Goal: Find specific page/section: Find specific page/section

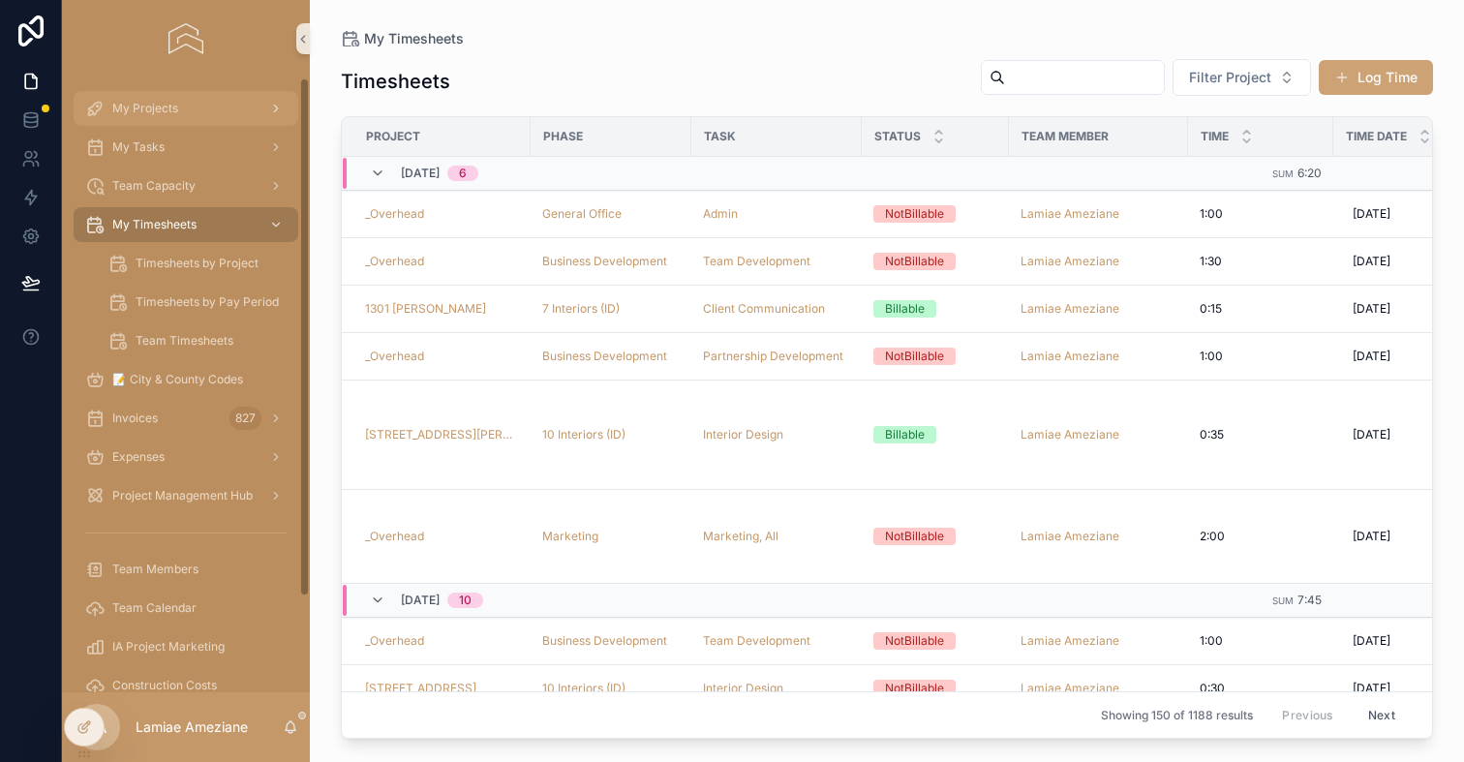
click at [150, 104] on span "My Projects" at bounding box center [145, 108] width 66 height 15
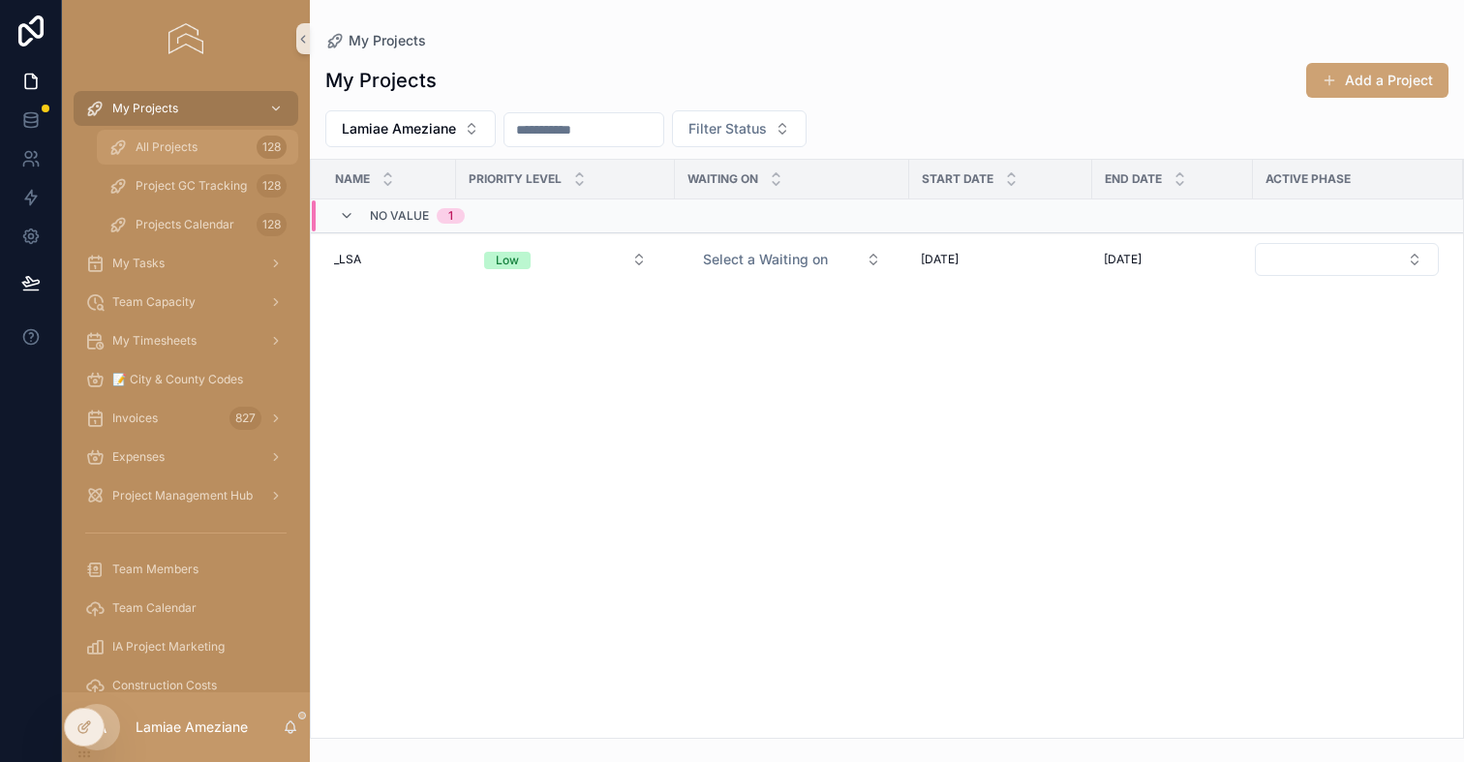
click at [167, 141] on span "All Projects" at bounding box center [167, 146] width 62 height 15
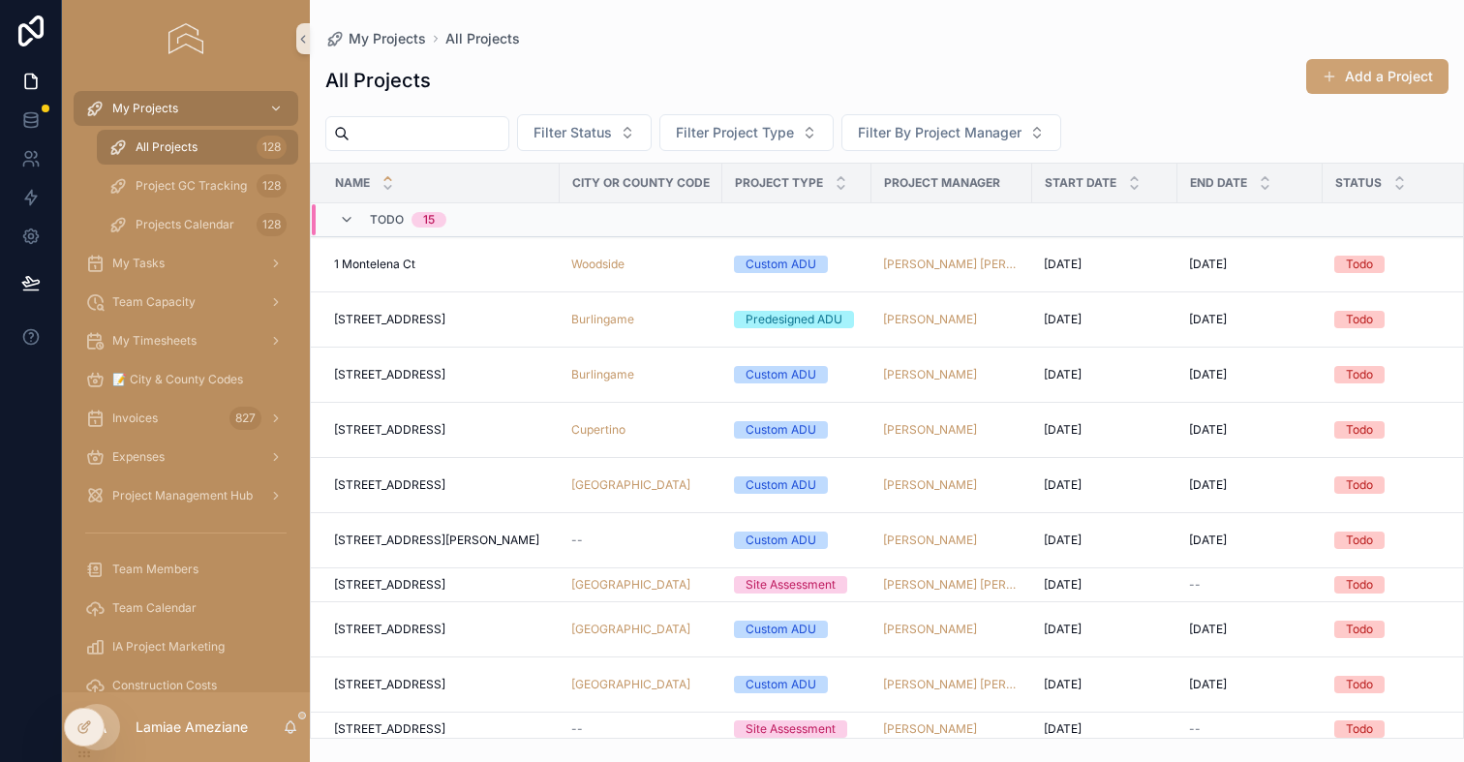
click at [501, 132] on input "scrollable content" at bounding box center [428, 133] width 159 height 27
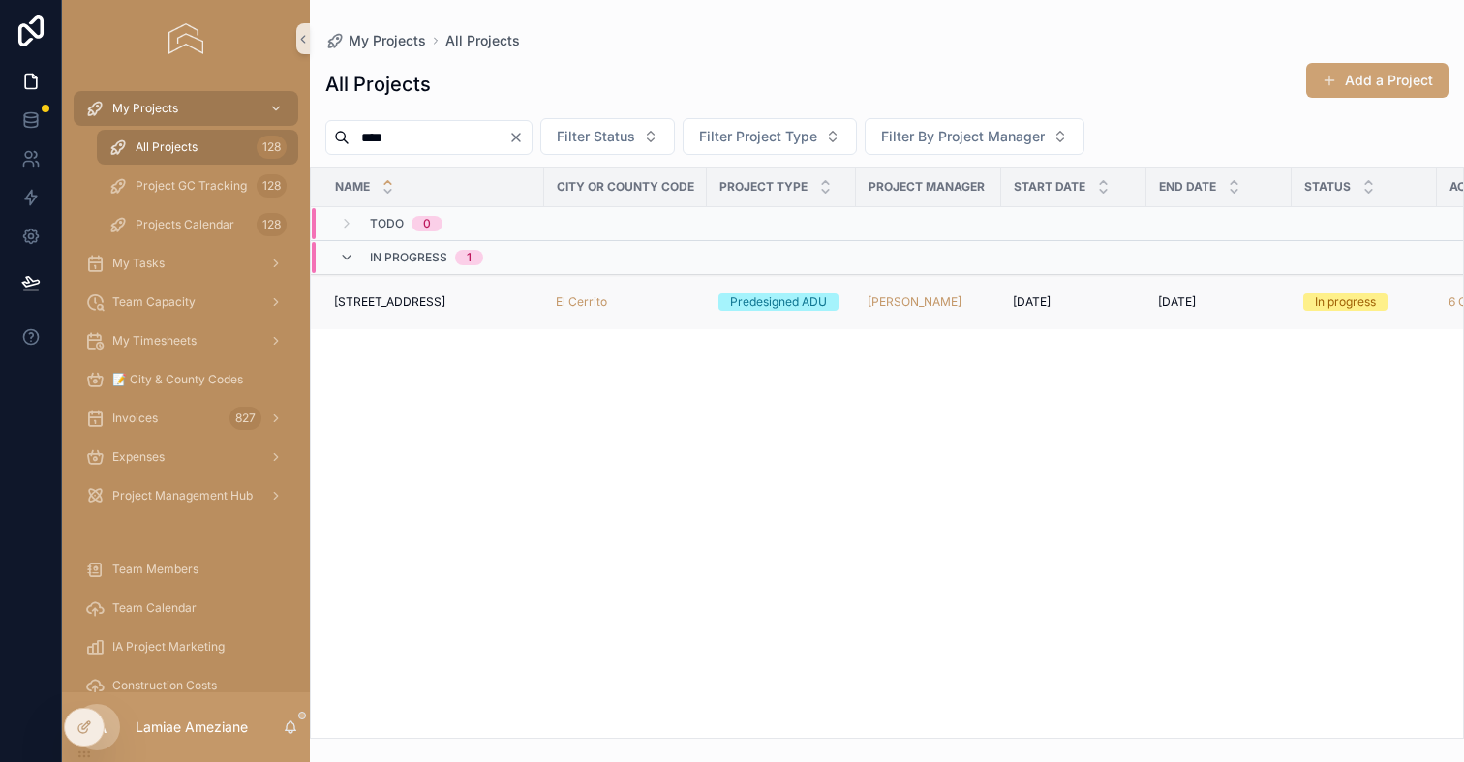
type input "****"
click at [421, 299] on span "[STREET_ADDRESS]" at bounding box center [389, 301] width 111 height 15
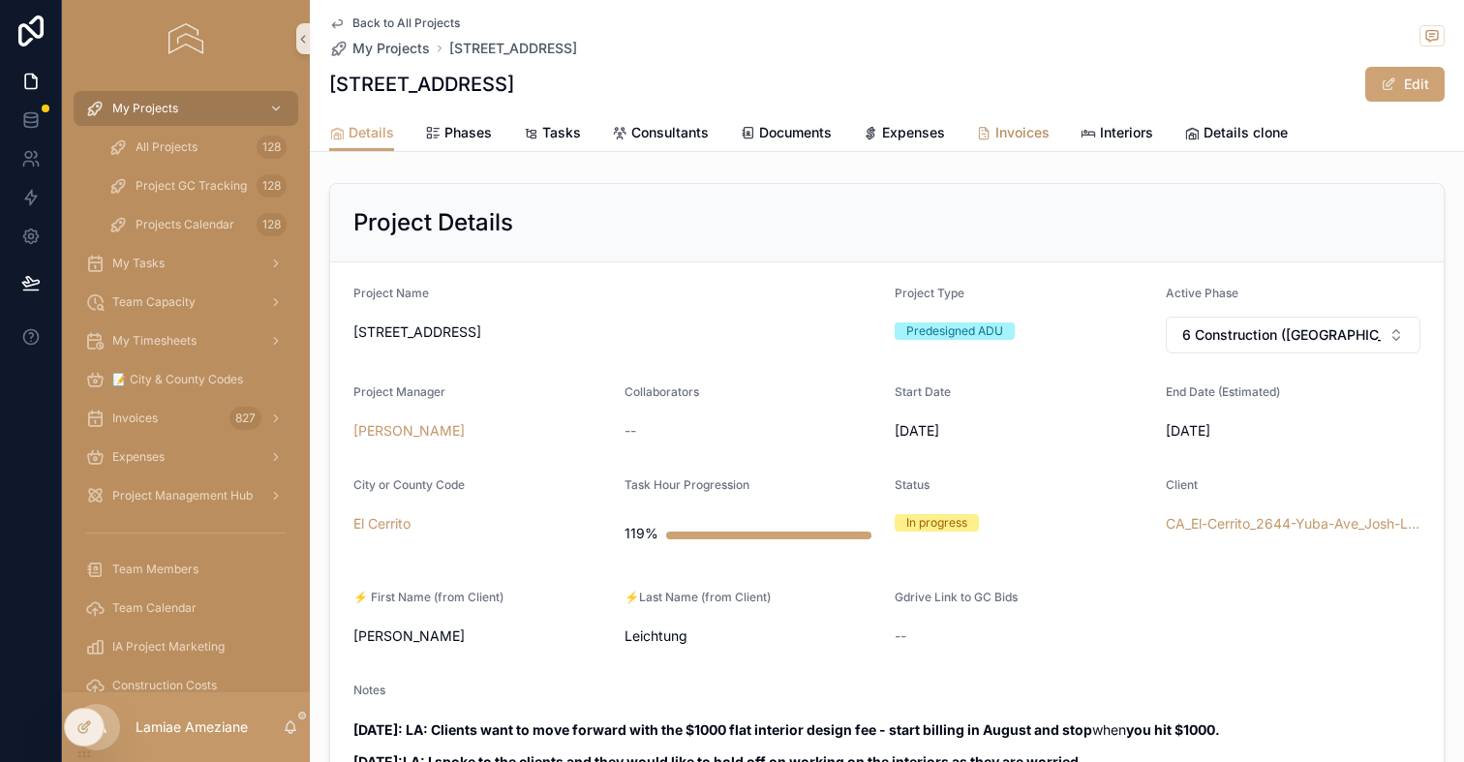
click at [1012, 132] on span "Invoices" at bounding box center [1022, 132] width 54 height 19
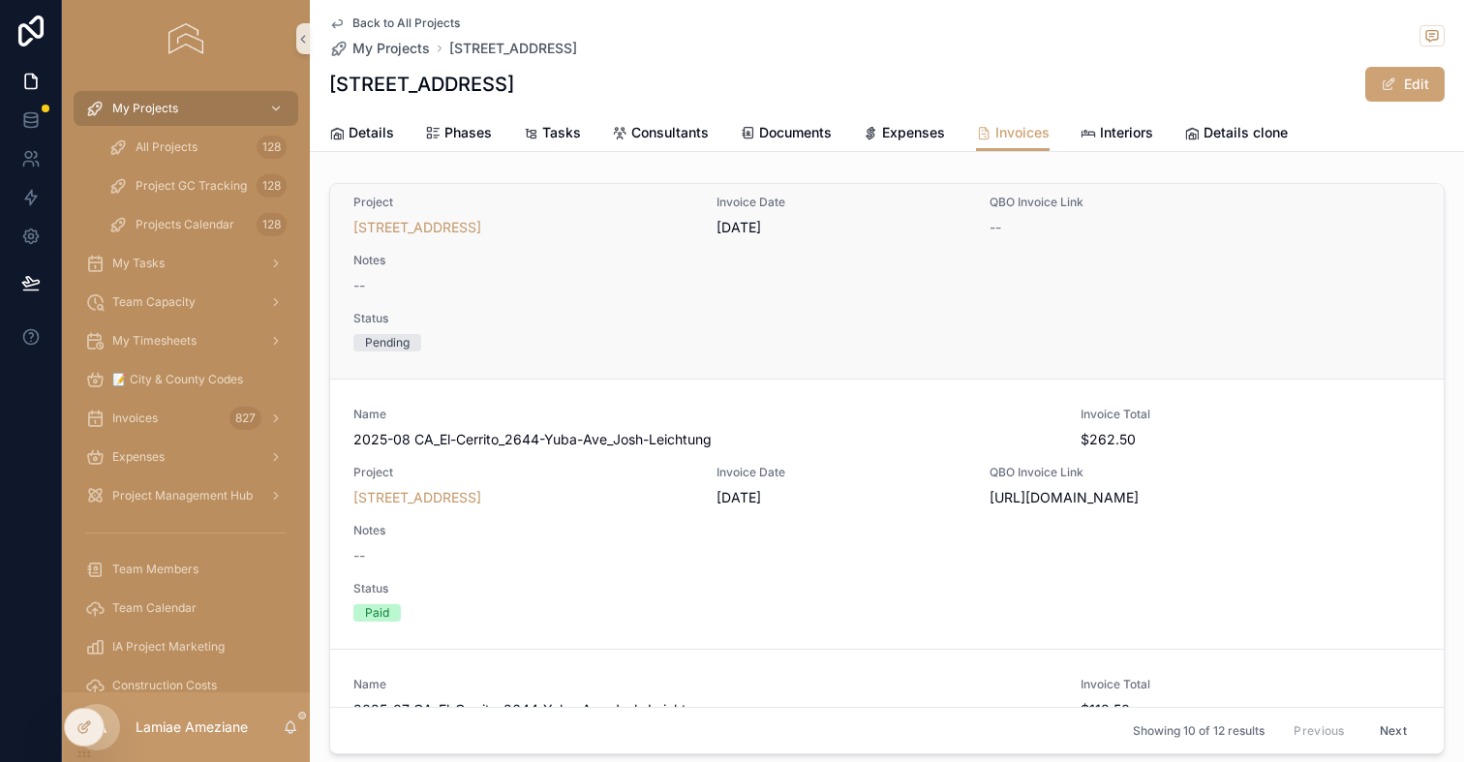
scroll to position [278, 0]
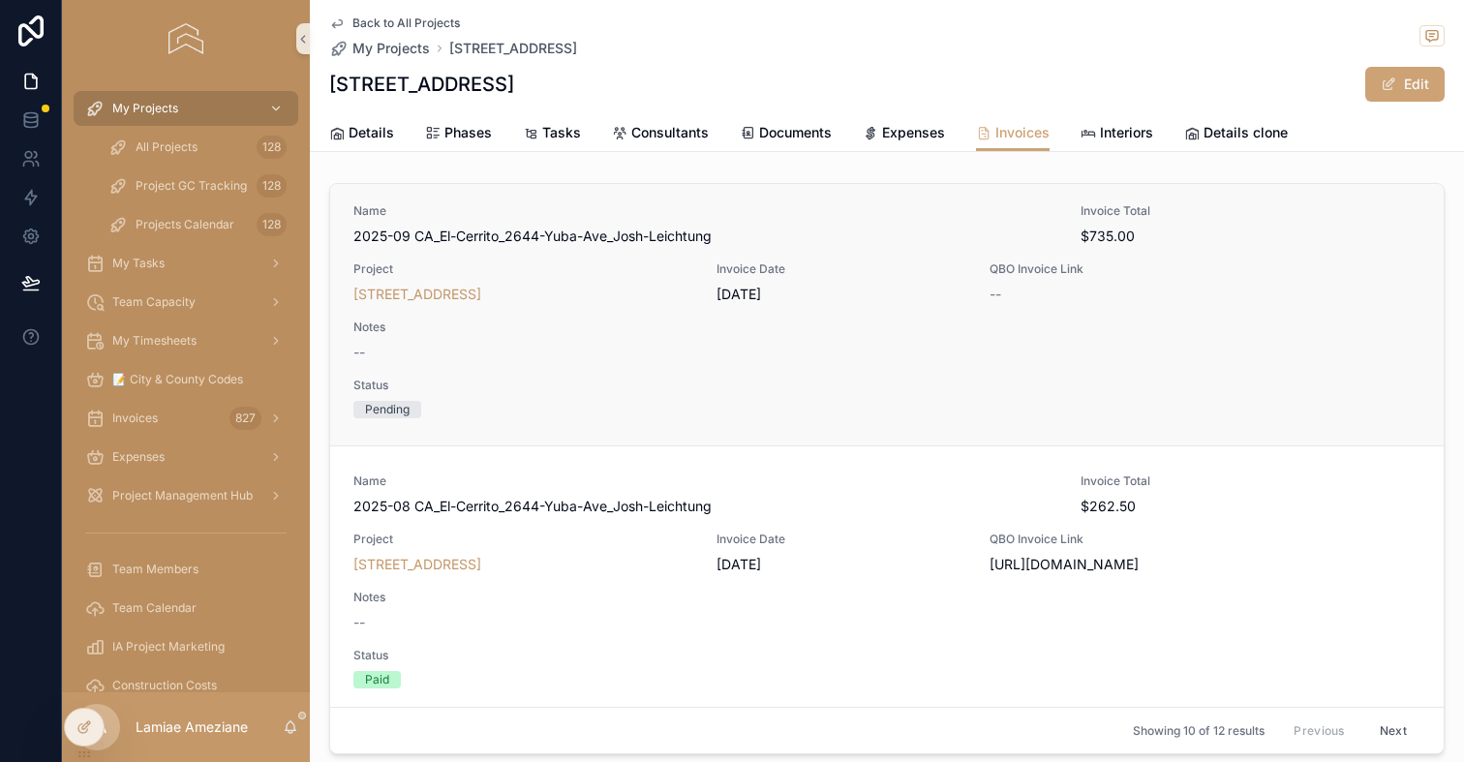
click at [1293, 258] on div "Name 2025-09 CA_El-Cerrito_2644-Yuba-Ave_Josh-Leichtung Invoice Total $735.00 P…" at bounding box center [886, 310] width 1067 height 215
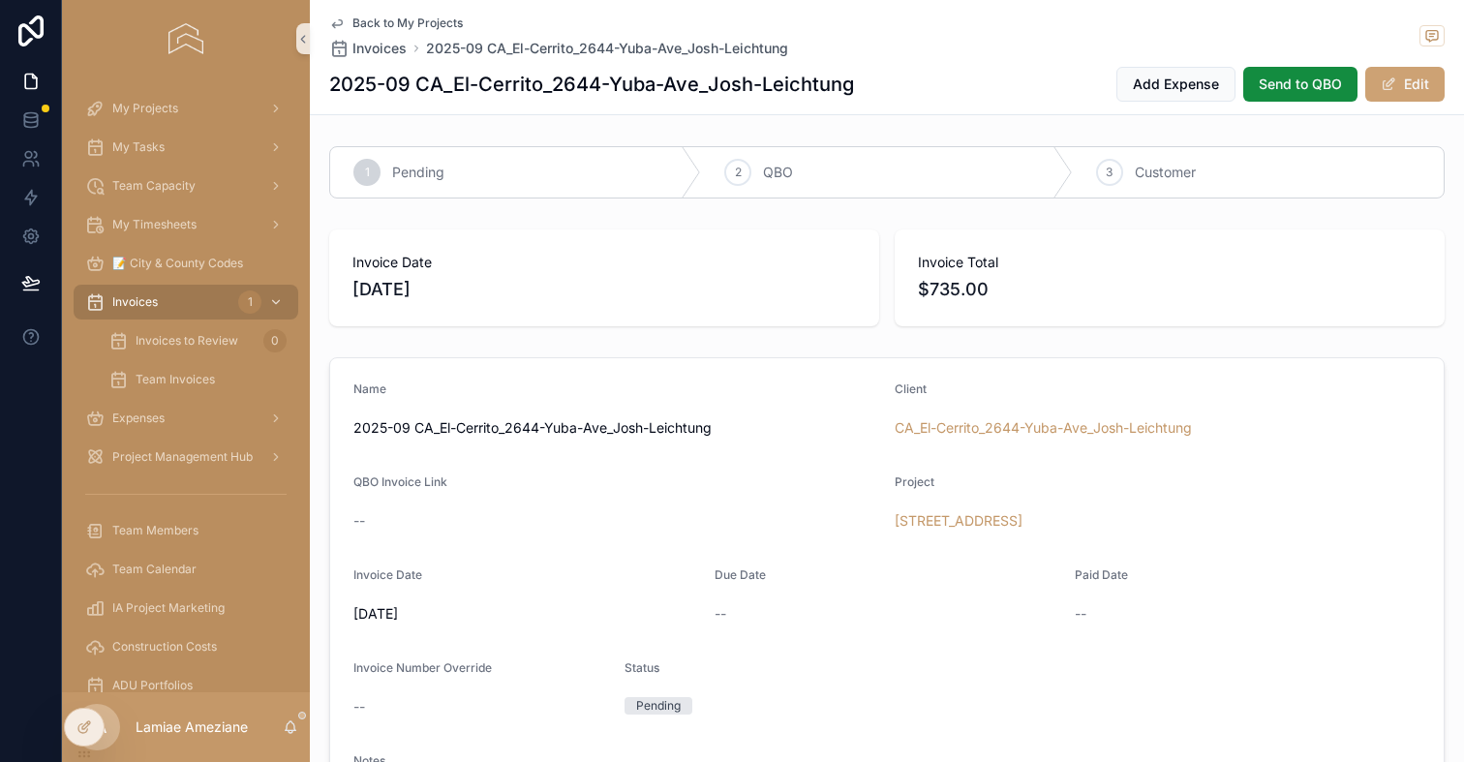
click at [364, 23] on span "Back to My Projects" at bounding box center [407, 22] width 110 height 15
